Goal: Use online tool/utility: Utilize a website feature to perform a specific function

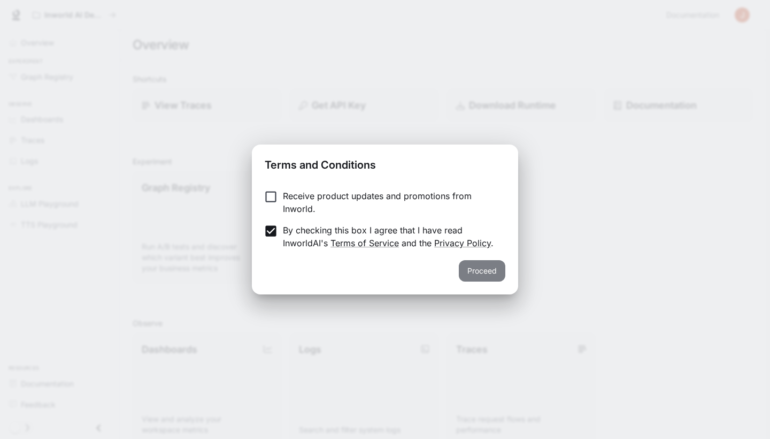
click at [478, 277] on button "Proceed" at bounding box center [482, 270] width 47 height 21
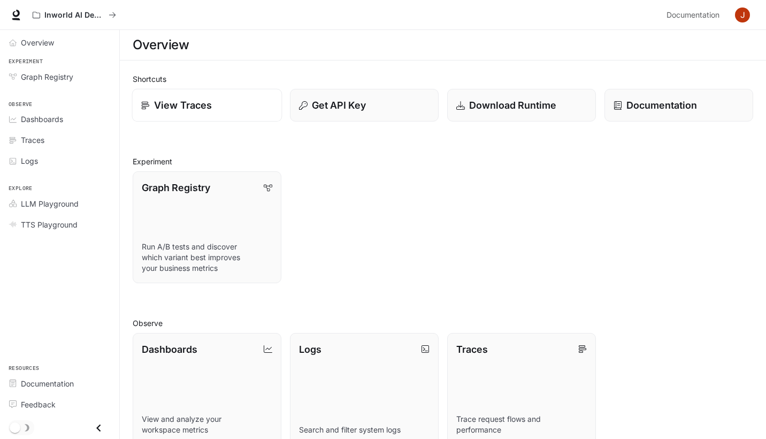
click at [194, 105] on p "View Traces" at bounding box center [183, 105] width 58 height 14
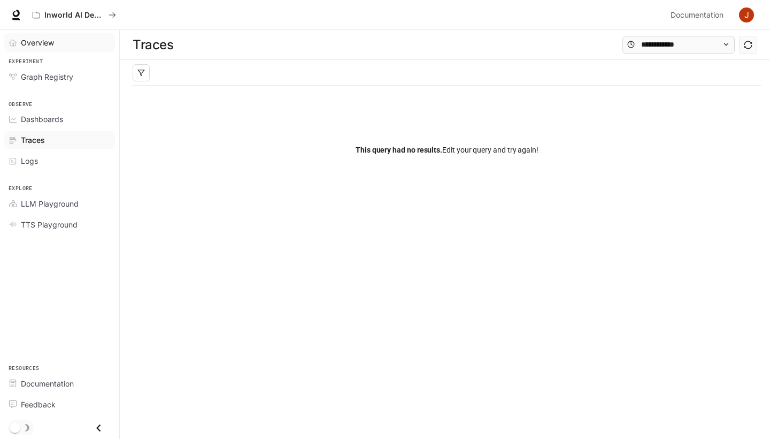
click at [29, 49] on link "Overview" at bounding box center [59, 42] width 111 height 19
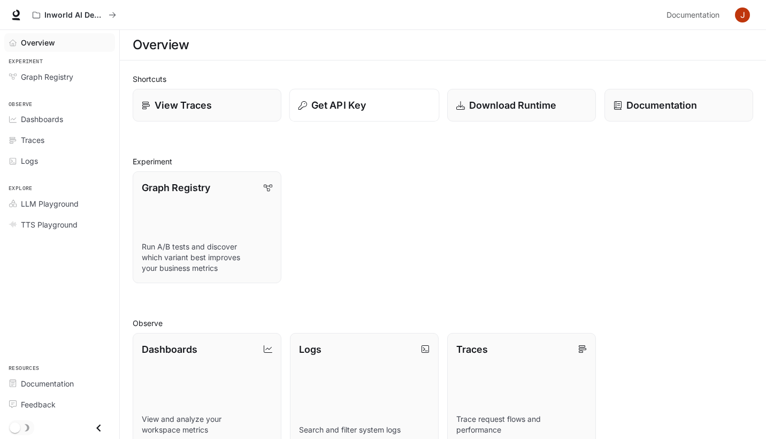
click at [351, 99] on p "Get API Key" at bounding box center [338, 105] width 55 height 14
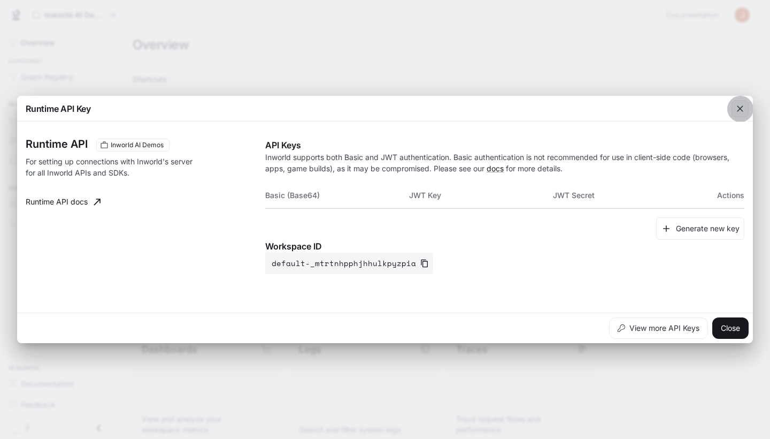
click at [750, 105] on button "button" at bounding box center [741, 109] width 26 height 26
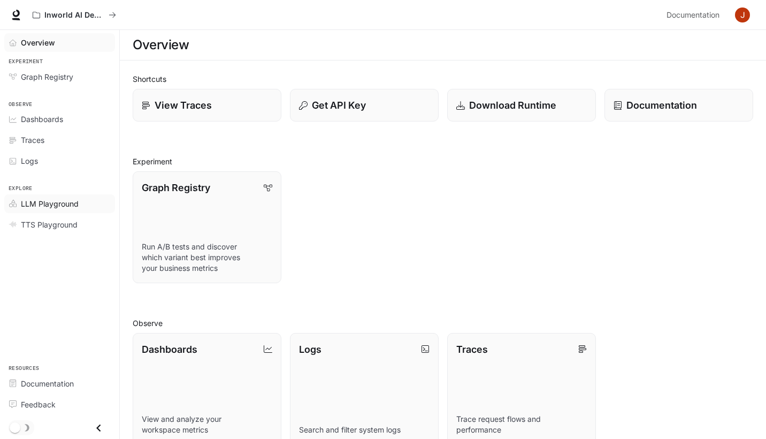
click at [42, 200] on span "LLM Playground" at bounding box center [50, 203] width 58 height 11
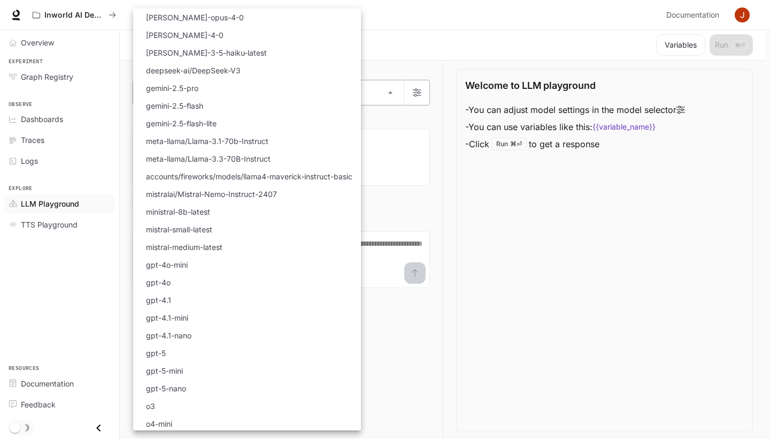
click at [244, 92] on body "Skip to main content Inworld AI Demos Documentation Documentation Portal Overvi…" at bounding box center [385, 219] width 770 height 439
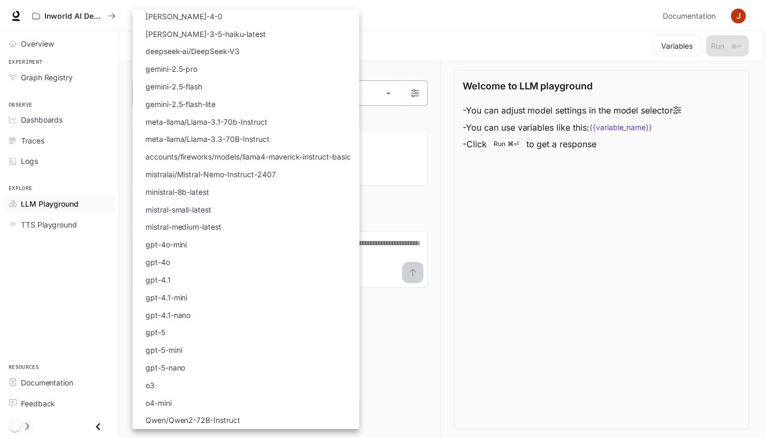
scroll to position [20, 0]
click at [433, 126] on div at bounding box center [385, 219] width 770 height 439
